Goal: Task Accomplishment & Management: Use online tool/utility

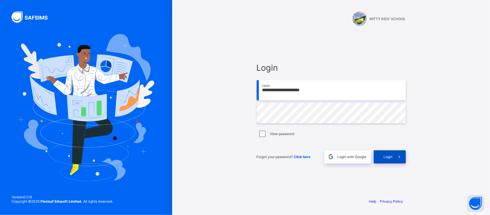
click at [398, 163] on span at bounding box center [399, 156] width 13 height 13
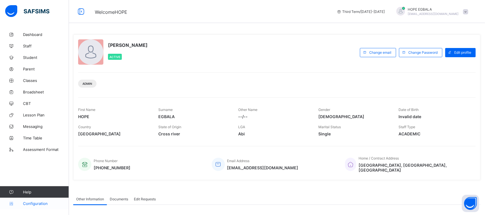
click at [40, 205] on span "Configuration" at bounding box center [46, 203] width 46 height 5
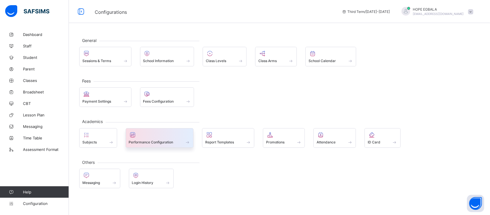
click at [158, 142] on span "Performance Configuration" at bounding box center [151, 142] width 45 height 4
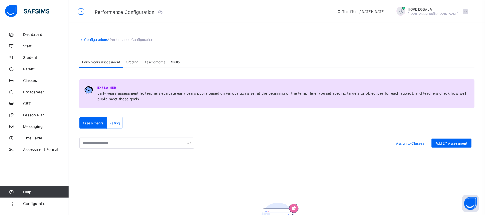
click at [149, 65] on div "Assessments" at bounding box center [154, 61] width 27 height 11
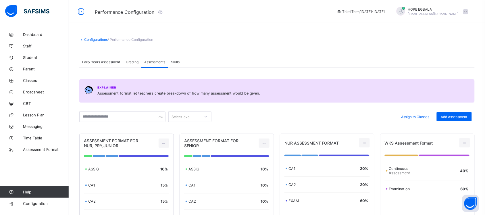
click at [133, 63] on span "Grading" at bounding box center [132, 62] width 13 height 4
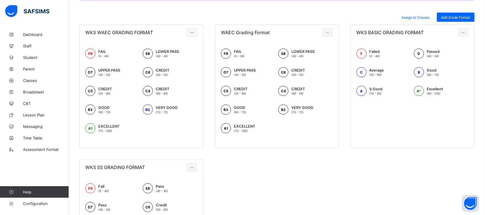
scroll to position [94, 0]
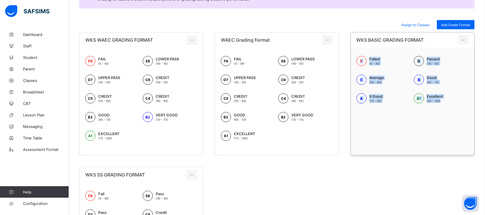
drag, startPoint x: 460, startPoint y: 105, endPoint x: 361, endPoint y: 53, distance: 112.2
click at [361, 53] on div "F Failed (0 - 40) D Passed (40 - 50) C Average (50 - 60) B Good (60 - 70) A V.G…" at bounding box center [413, 82] width 124 height 70
copy div "F Failed (0 - 40) D Passed (40 - 50) C Average (50 - 60) B Good (60 - 70) A V.G…"
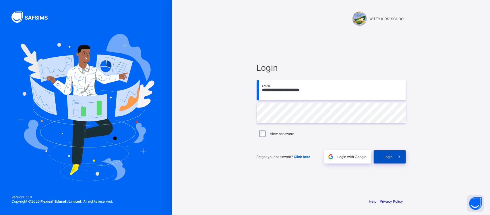
click at [385, 155] on span "Login" at bounding box center [388, 157] width 9 height 4
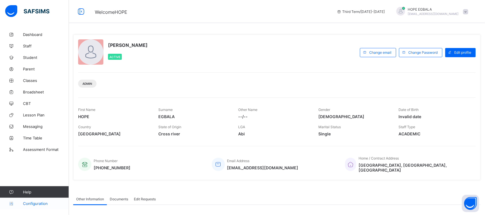
click at [41, 201] on link "Configuration" at bounding box center [34, 203] width 69 height 11
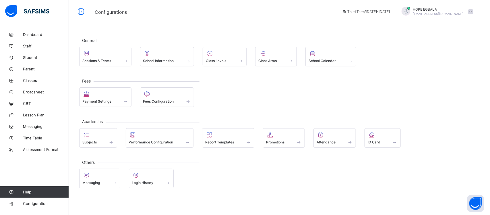
click at [219, 78] on div "General Sessions & Terms School Information Class Levels Class Arms School Cale…" at bounding box center [279, 113] width 421 height 168
click at [173, 56] on div at bounding box center [167, 53] width 48 height 7
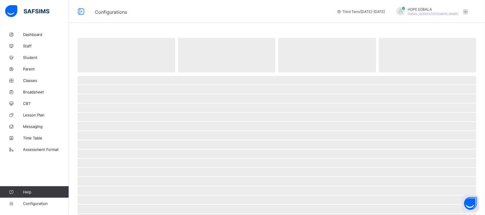
select select "**"
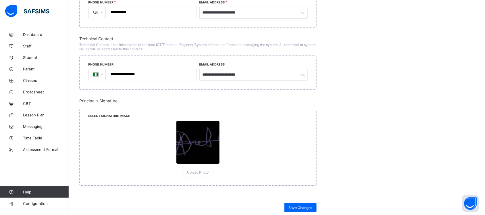
scroll to position [461, 0]
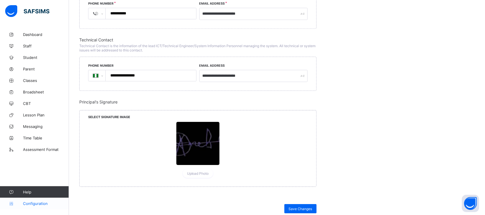
click at [48, 203] on span "Configuration" at bounding box center [46, 203] width 46 height 5
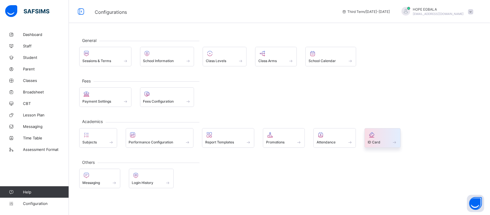
click at [393, 138] on div at bounding box center [383, 134] width 30 height 7
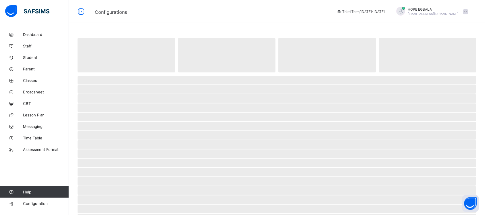
click at [393, 140] on span "‌" at bounding box center [277, 144] width 399 height 9
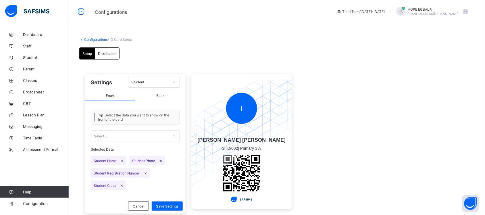
click at [160, 97] on span "Back" at bounding box center [160, 95] width 50 height 11
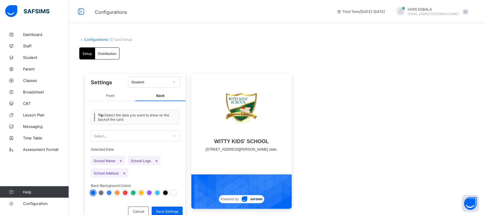
scroll to position [19, 0]
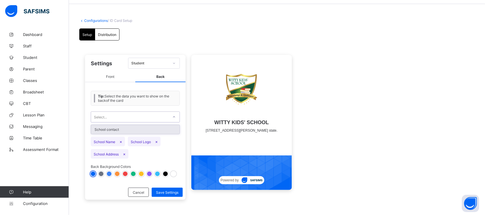
click at [137, 117] on div "Select..." at bounding box center [130, 117] width 78 height 8
click at [112, 78] on span "Front" at bounding box center [110, 77] width 50 height 11
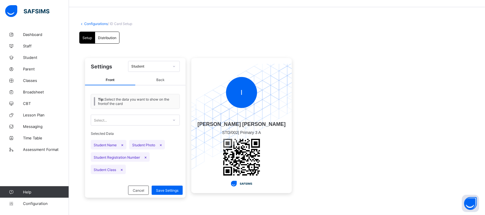
scroll to position [14, 0]
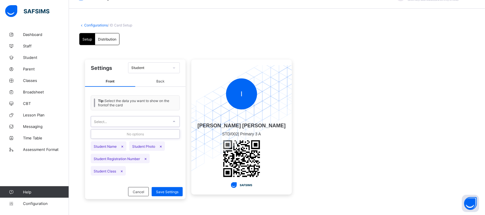
click at [153, 120] on div "Select..." at bounding box center [130, 121] width 78 height 8
click at [161, 64] on div "Student" at bounding box center [148, 68] width 40 height 8
click at [110, 43] on div "Distribution" at bounding box center [107, 38] width 24 height 11
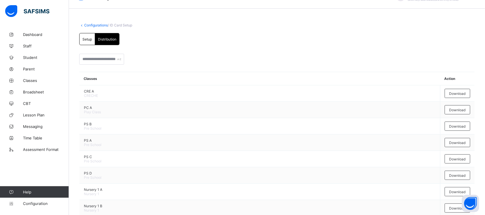
scroll to position [10, 0]
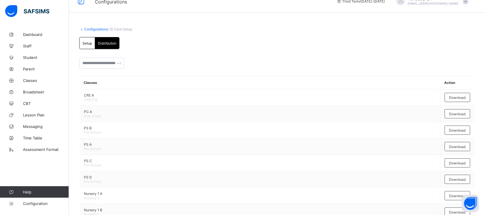
click at [85, 41] on span "Setup" at bounding box center [86, 43] width 9 height 4
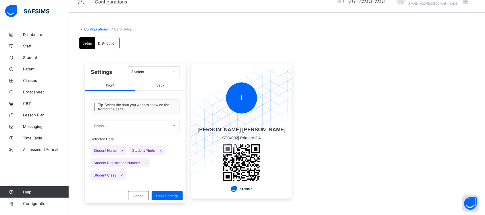
click at [109, 45] on div "Distribution" at bounding box center [107, 42] width 24 height 11
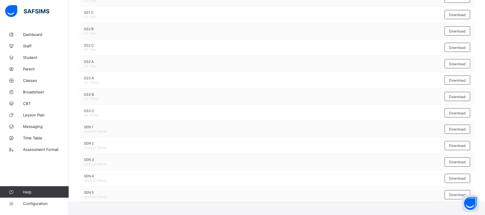
scroll to position [866, 0]
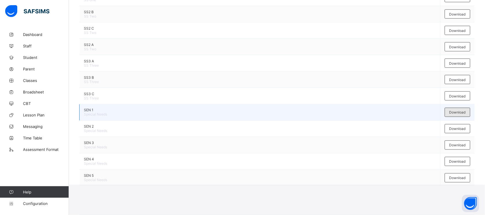
click at [464, 115] on div "Download" at bounding box center [458, 112] width 26 height 9
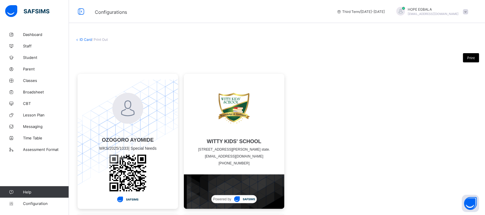
click at [436, 95] on div "OZOGORO AYOMIDE WKS/2025/1033 | Special Needs WITTY KIDS' SCHOOL No. 18-[GEOGRA…" at bounding box center [277, 141] width 404 height 141
click at [83, 41] on link "ID Card" at bounding box center [86, 39] width 12 height 4
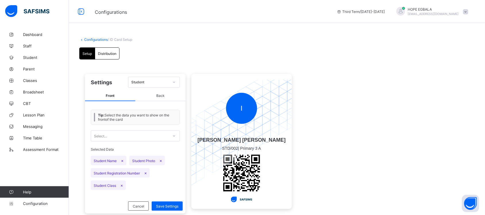
click at [95, 37] on link "Configurations" at bounding box center [96, 39] width 24 height 4
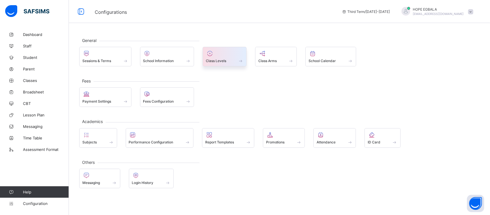
click at [224, 62] on span "Class Levels" at bounding box center [216, 61] width 20 height 4
